Goal: Task Accomplishment & Management: Manage account settings

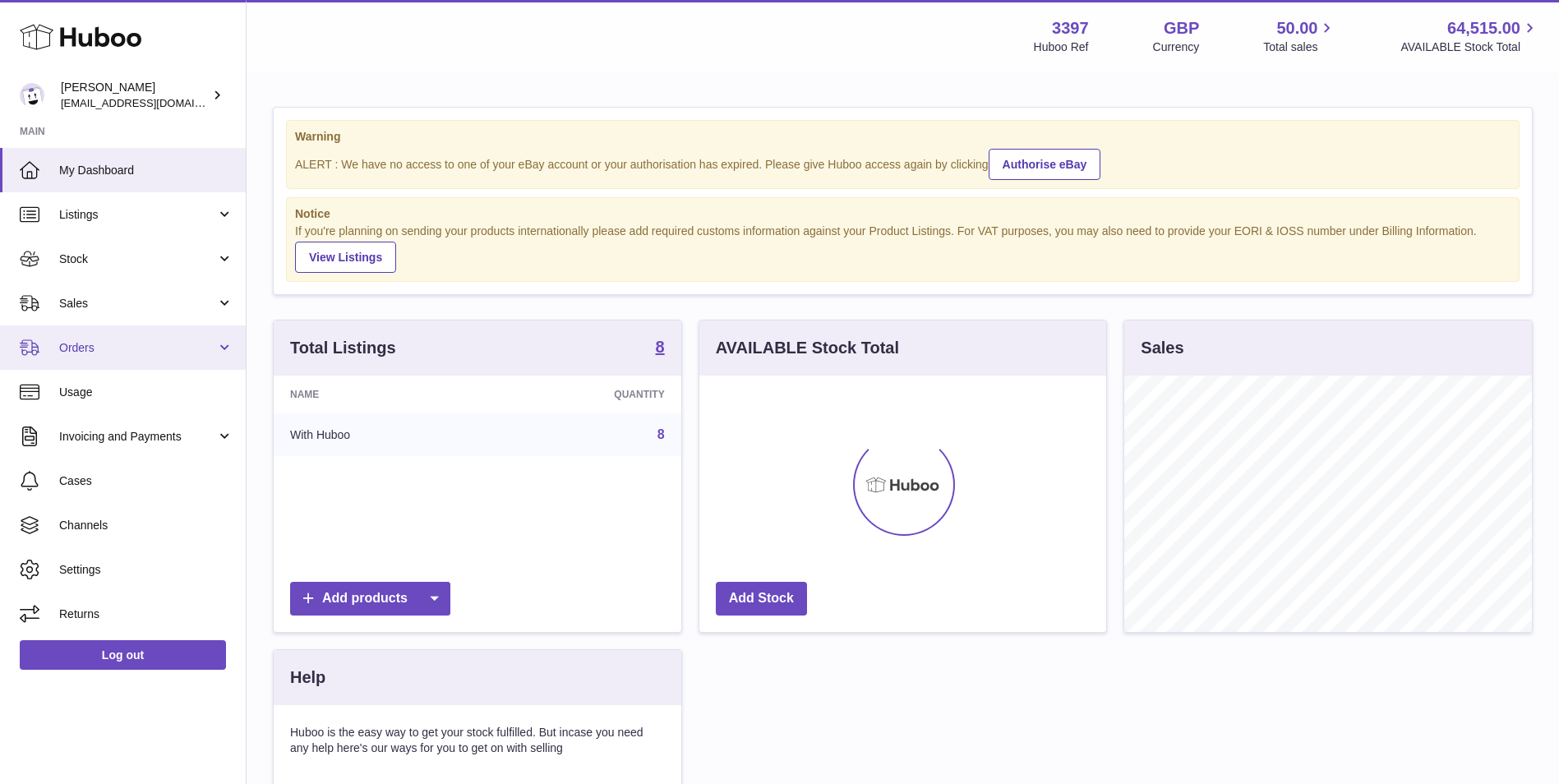
scroll to position [257, 407]
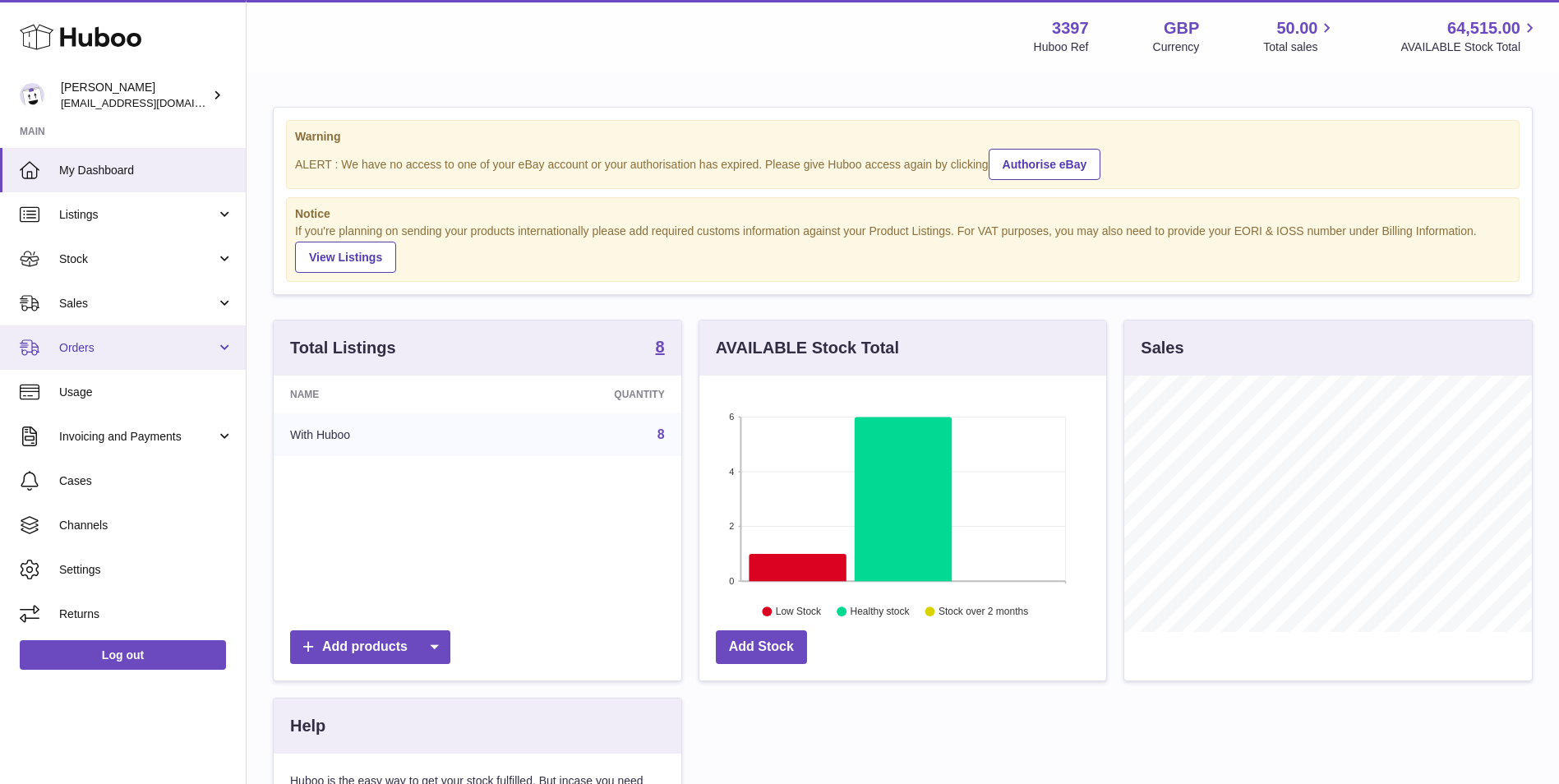
click at [87, 353] on span "Orders" at bounding box center [137, 348] width 157 height 16
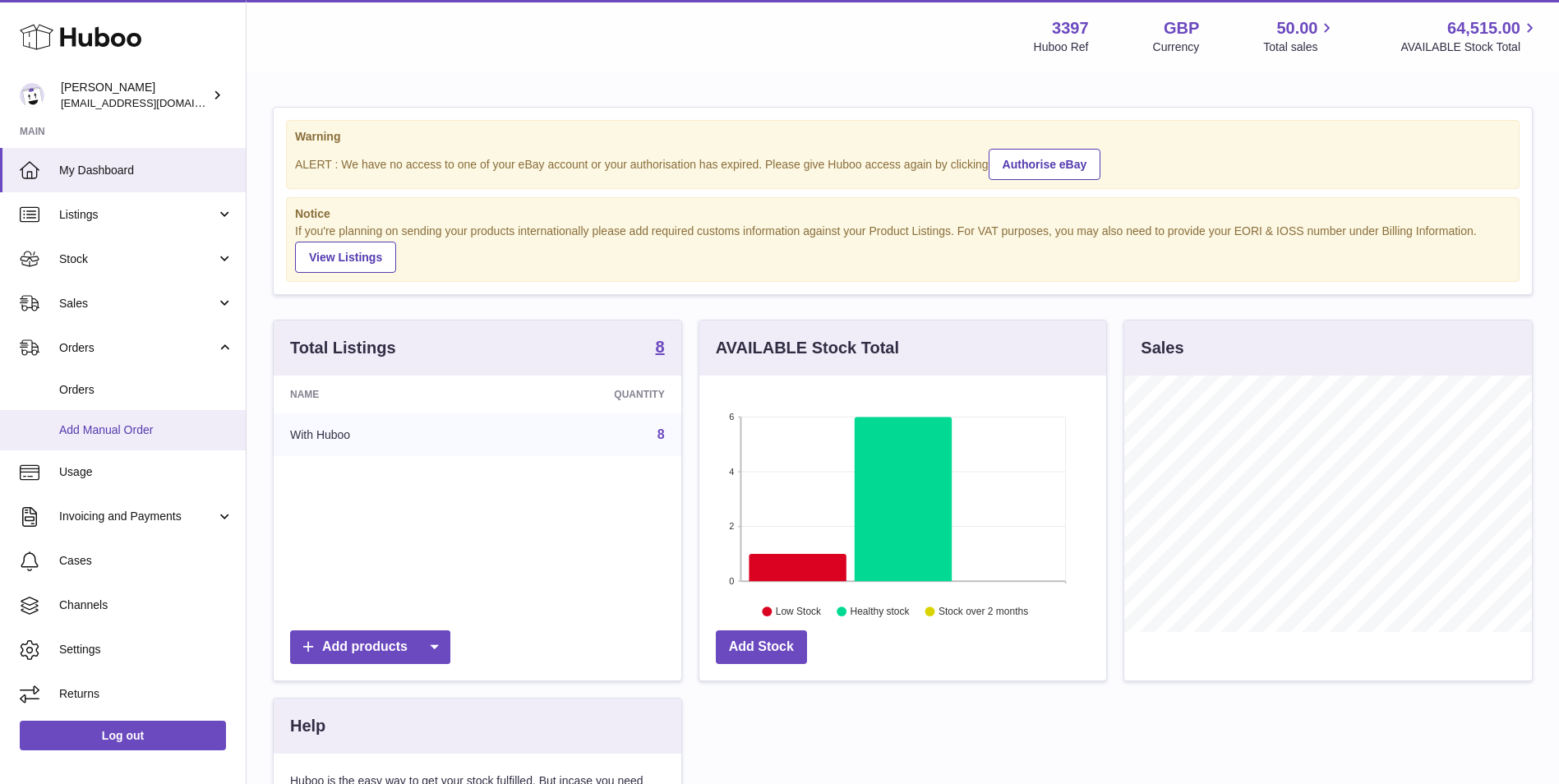
click at [94, 440] on link "Add Manual Order" at bounding box center [123, 429] width 246 height 40
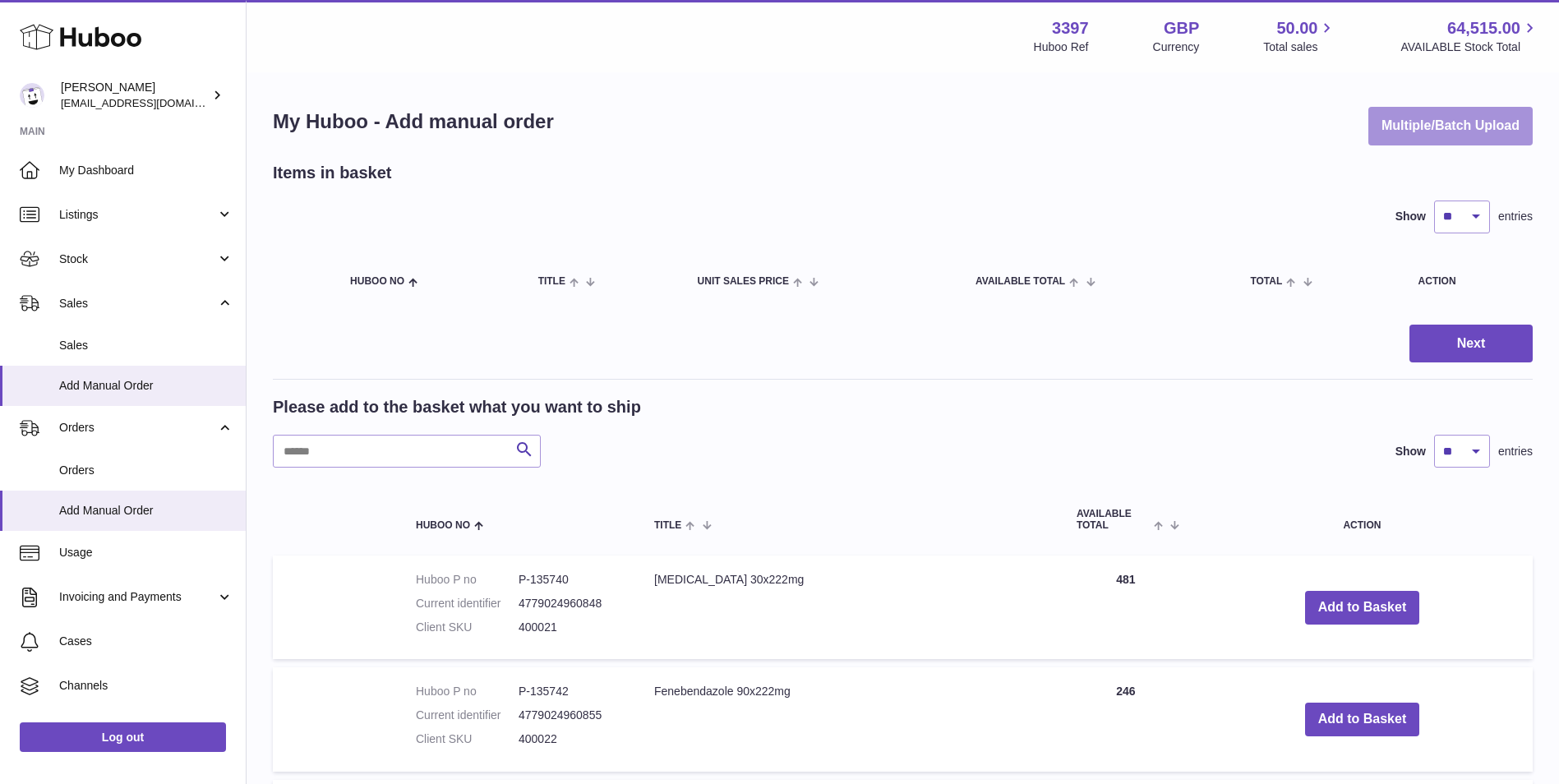
click at [1458, 120] on button "Multiple/Batch Upload" at bounding box center [1451, 127] width 165 height 39
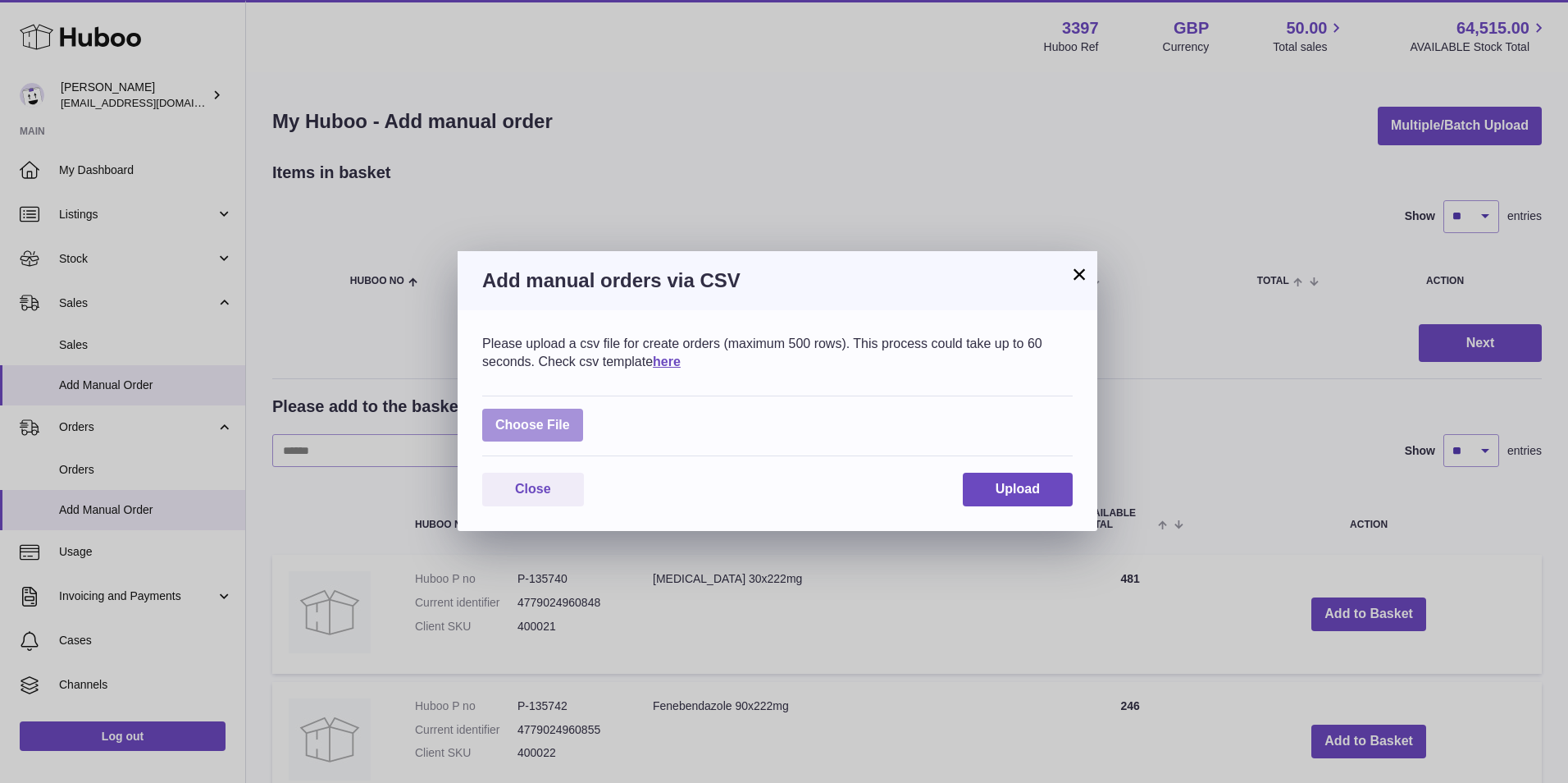
click at [526, 432] on label at bounding box center [533, 425] width 101 height 34
click at [570, 418] on input "file" at bounding box center [570, 417] width 1 height 1
type input "**********"
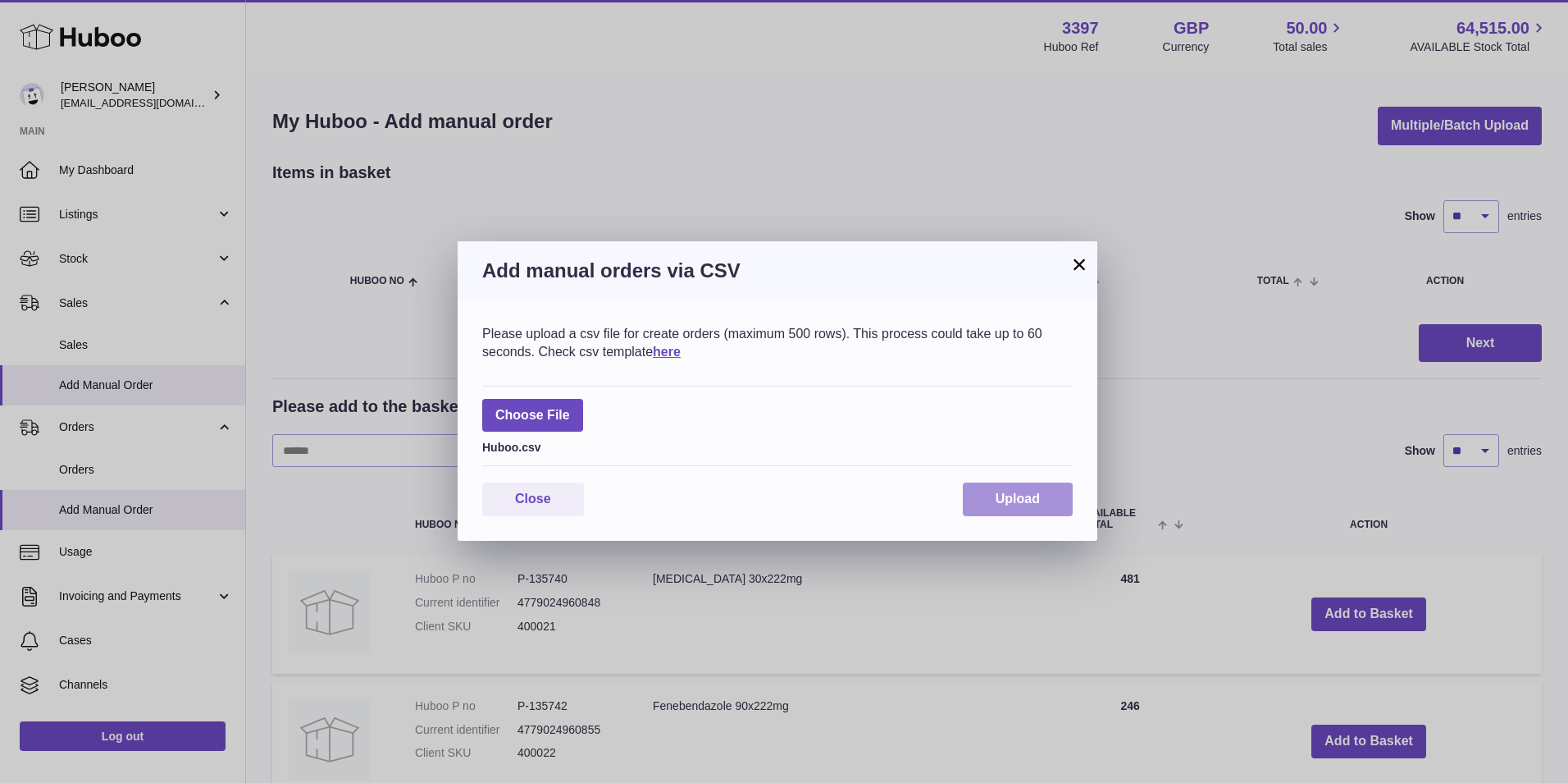
click at [1061, 497] on button "Upload" at bounding box center [1018, 499] width 110 height 34
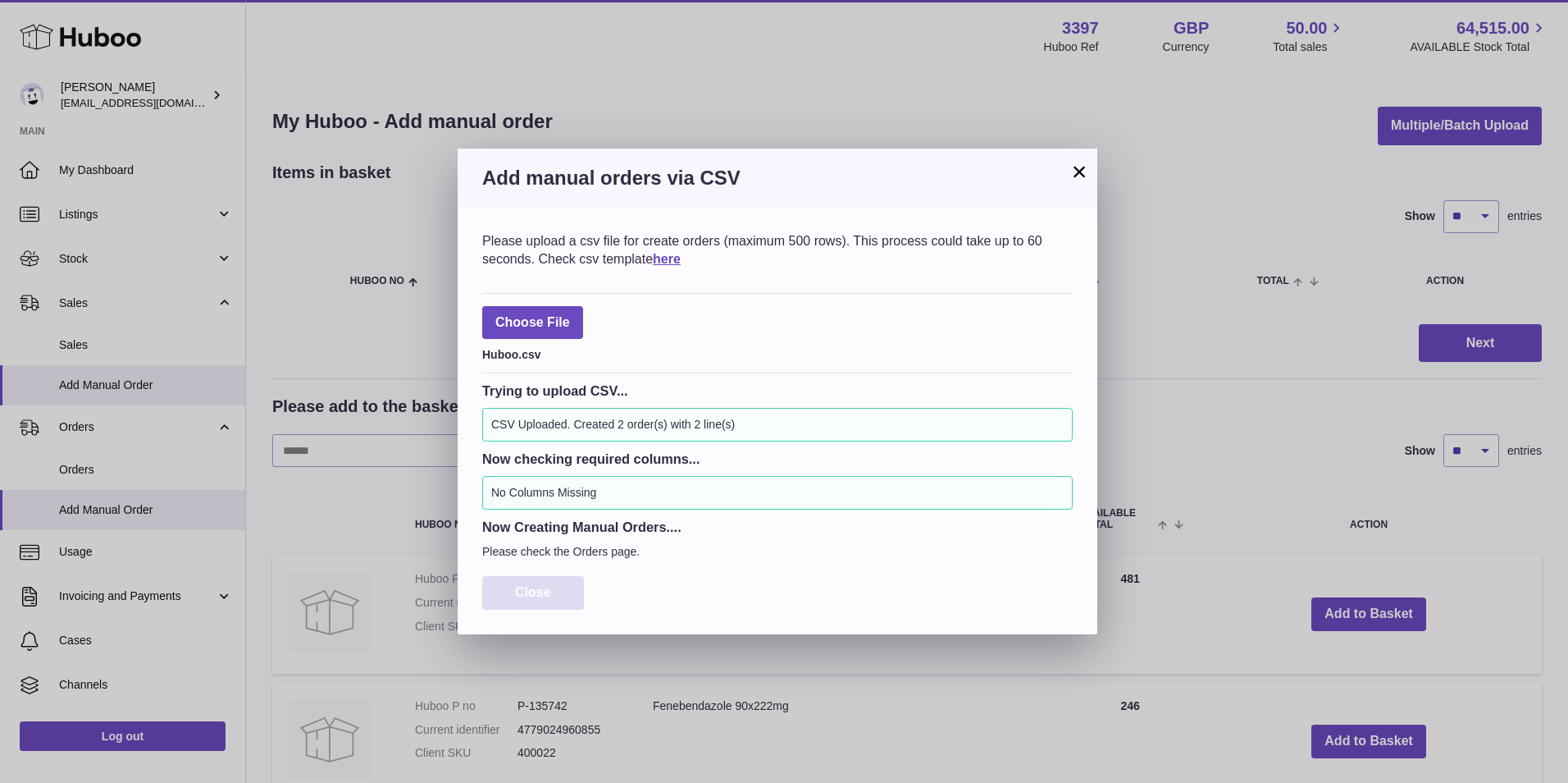
click at [523, 583] on button "Close" at bounding box center [533, 593] width 102 height 34
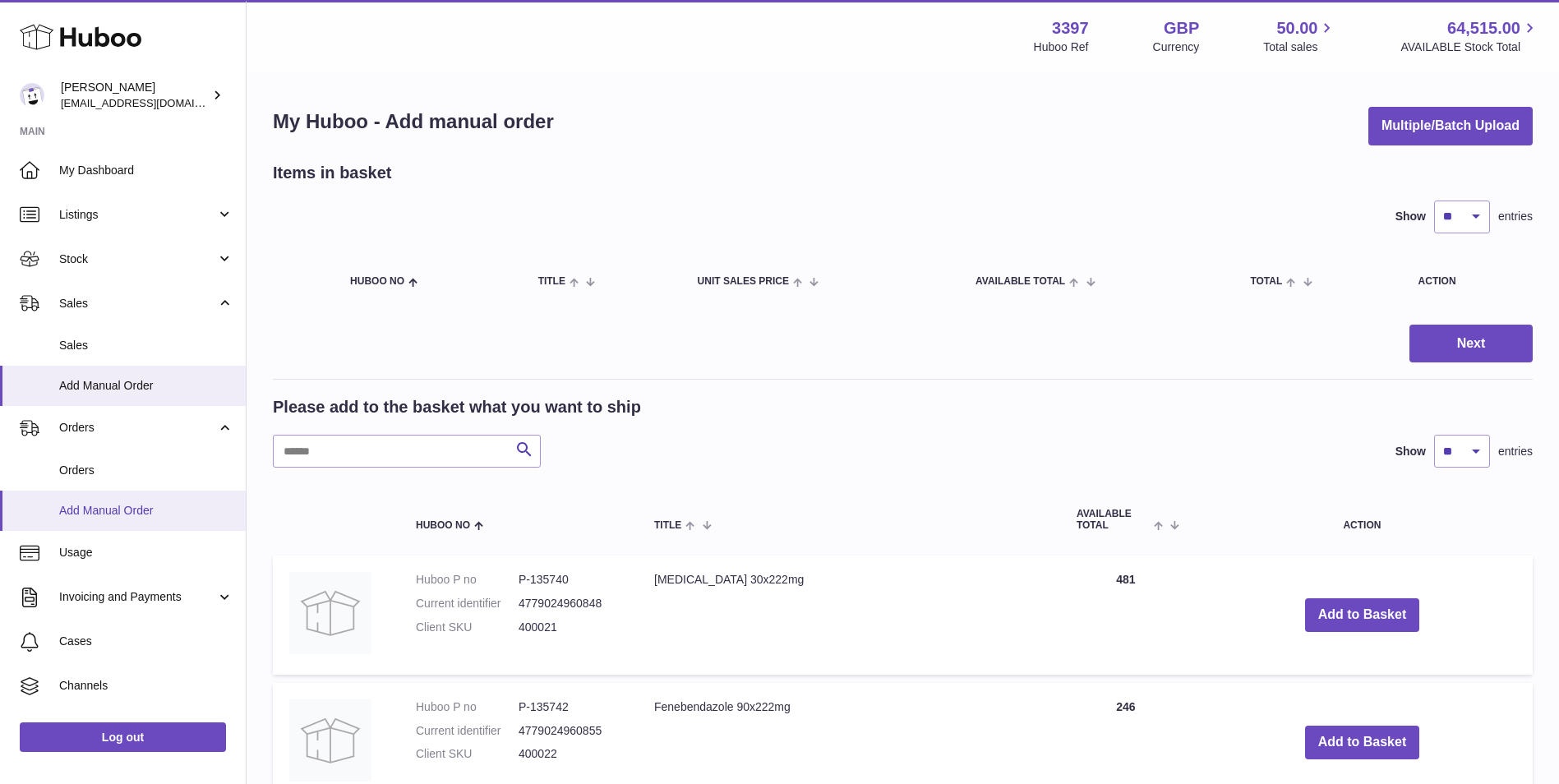
drag, startPoint x: 89, startPoint y: 481, endPoint x: 205, endPoint y: 499, distance: 117.4
click at [89, 481] on link "Orders" at bounding box center [123, 470] width 246 height 40
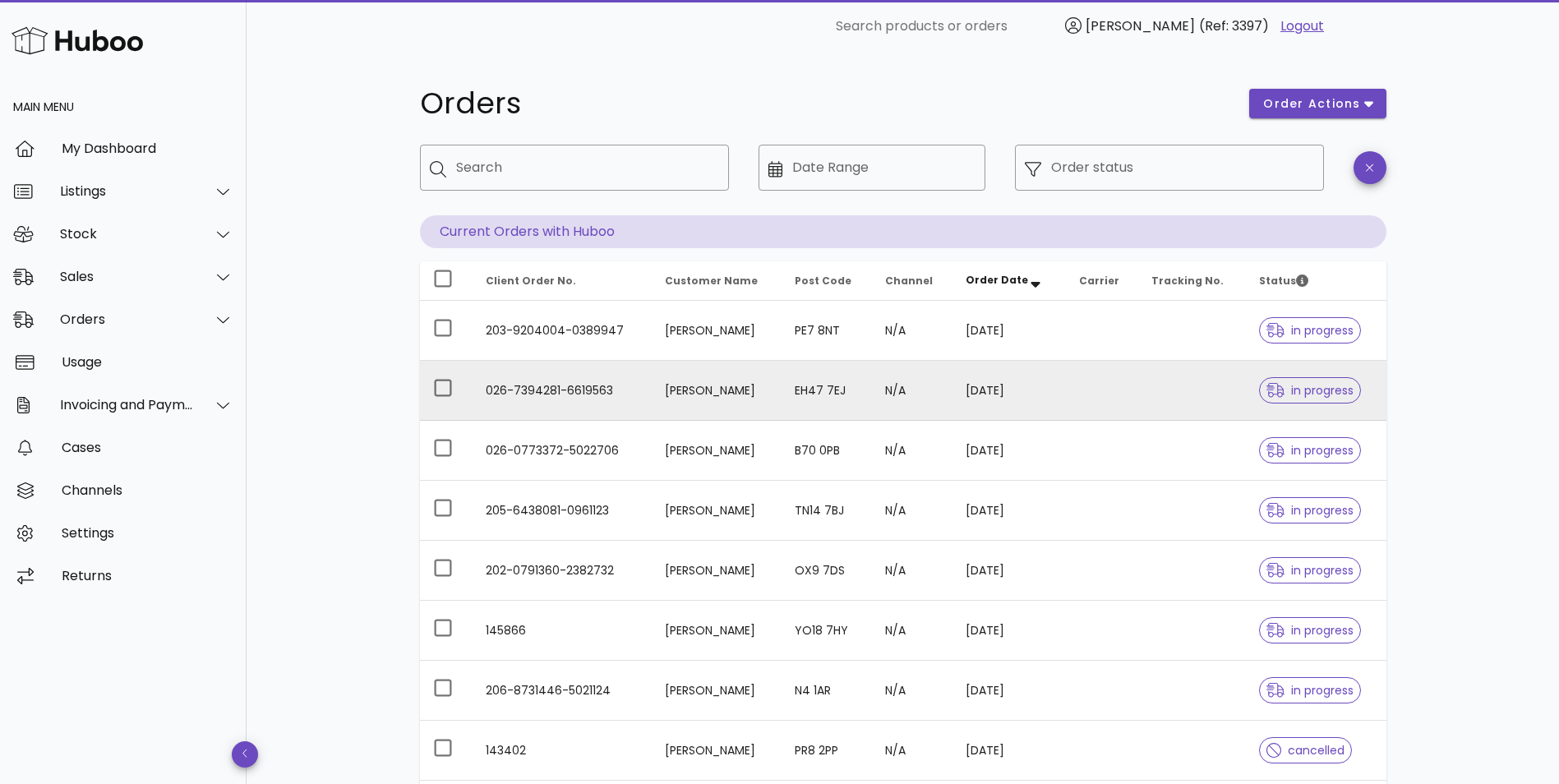
click at [670, 392] on td "[PERSON_NAME]" at bounding box center [716, 391] width 130 height 60
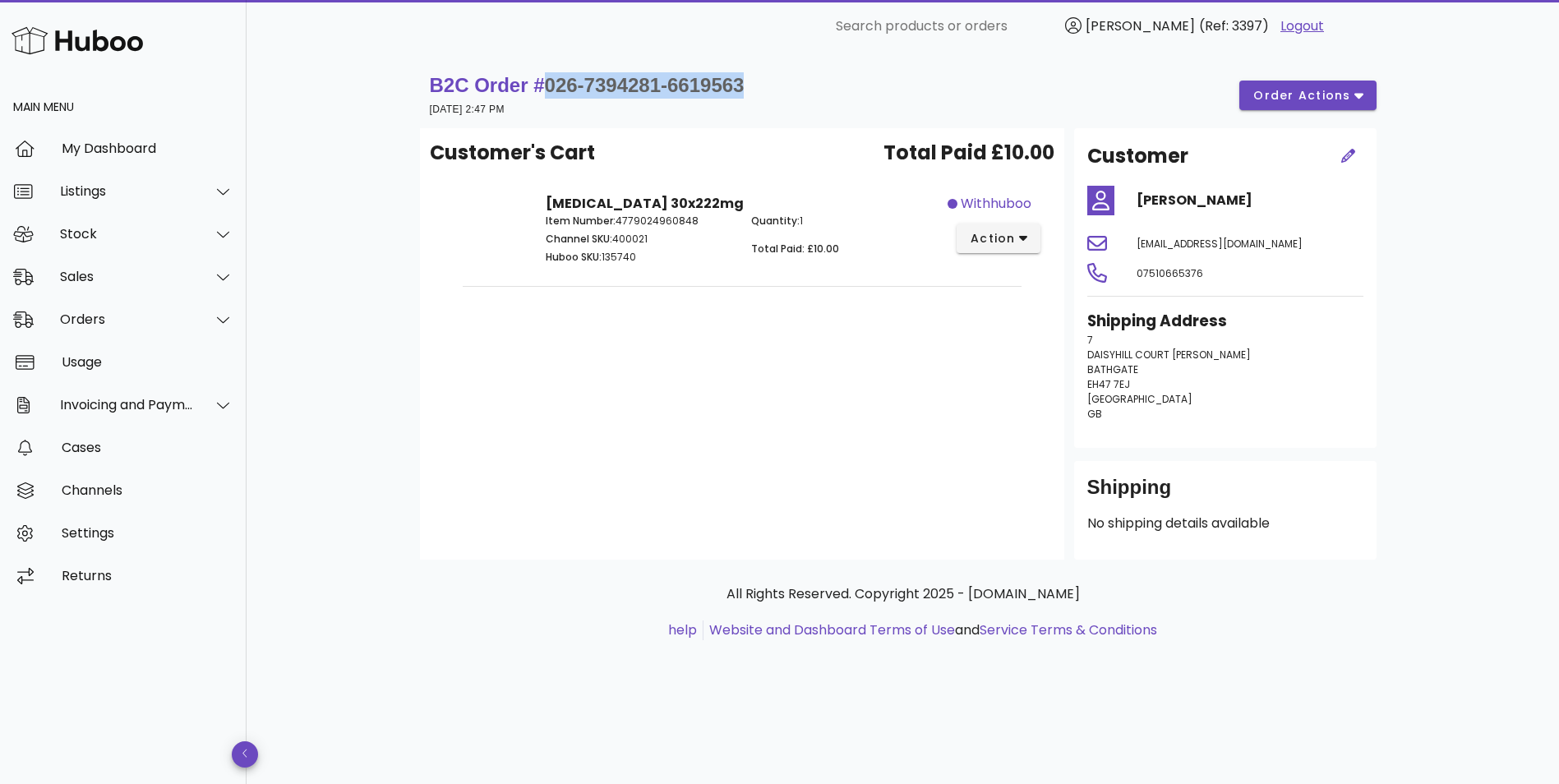
drag, startPoint x: 755, startPoint y: 81, endPoint x: 546, endPoint y: 84, distance: 209.0
click at [546, 84] on div "B2C Order # 026-7394281-6619563 24 September 2025 at 2:47 PM order actions" at bounding box center [903, 96] width 946 height 46
copy span "026-7394281-6619563"
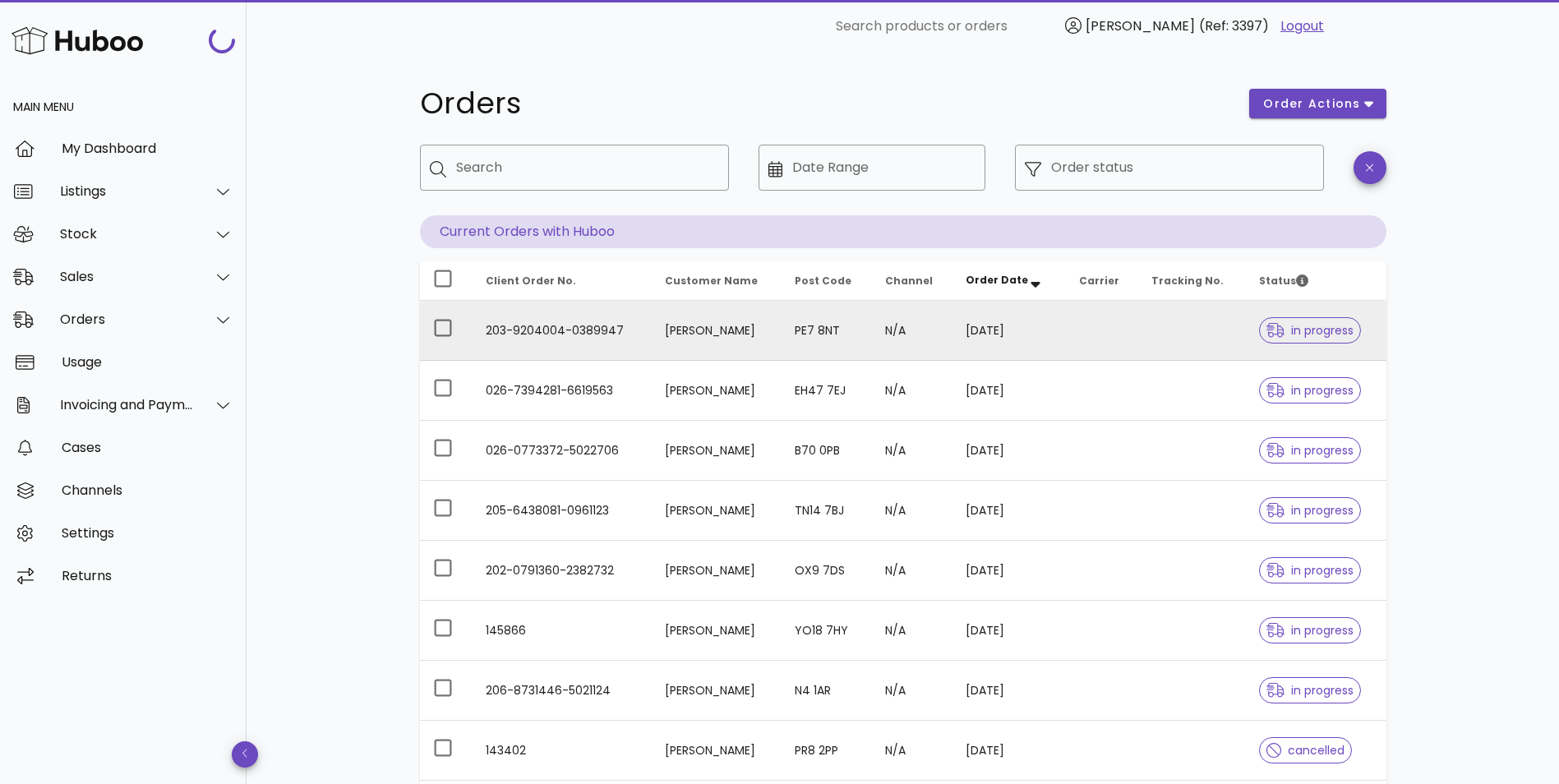
click at [742, 329] on td "Daniel Mieleniewski" at bounding box center [716, 331] width 130 height 60
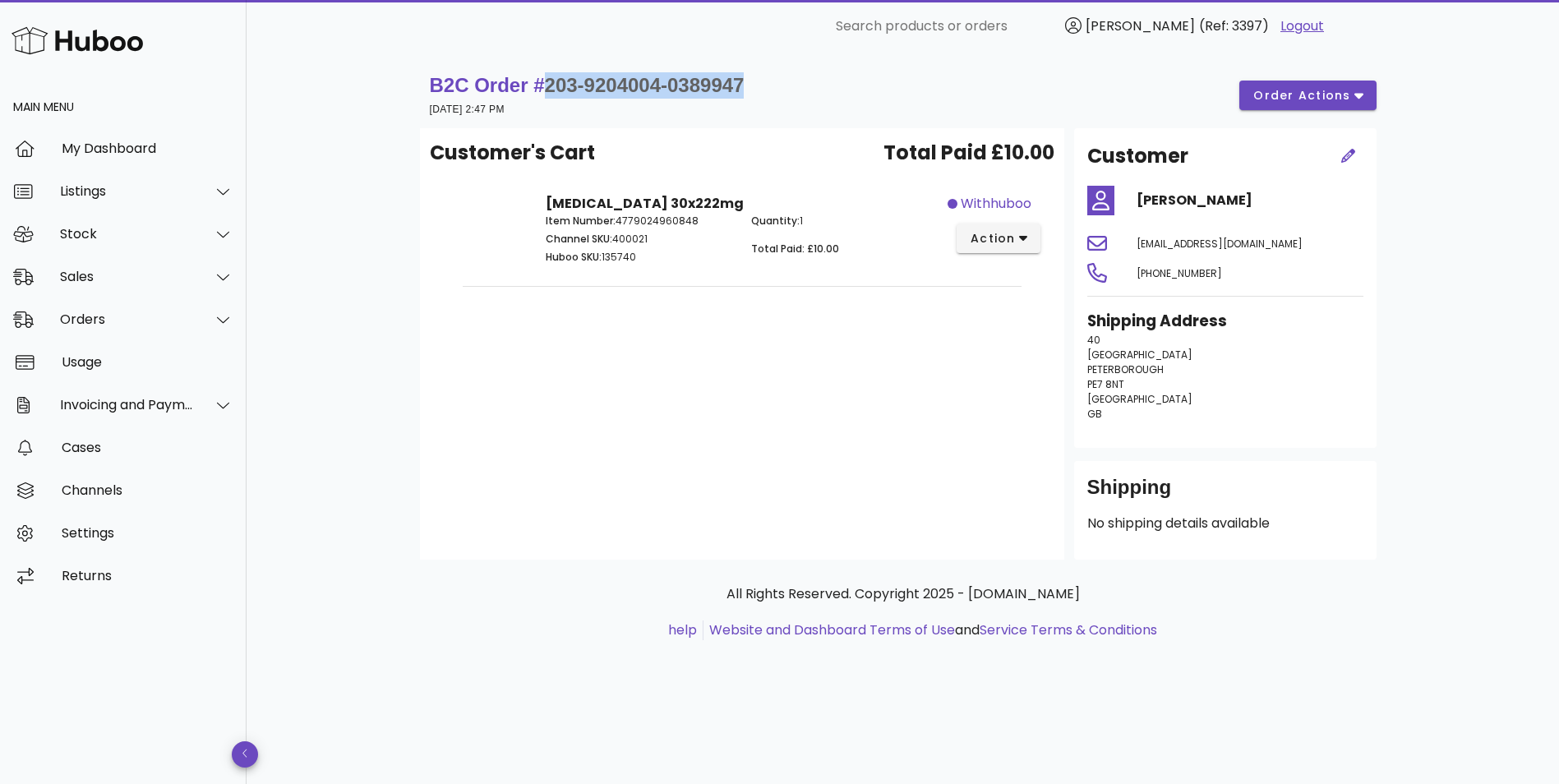
drag, startPoint x: 762, startPoint y: 86, endPoint x: 543, endPoint y: 83, distance: 219.0
click at [543, 83] on div "B2C Order # 203-9204004-0389947 24 September 2025 at 2:47 PM order actions" at bounding box center [903, 96] width 946 height 46
copy span "203-9204004-0389947"
